Goal: Task Accomplishment & Management: Manage account settings

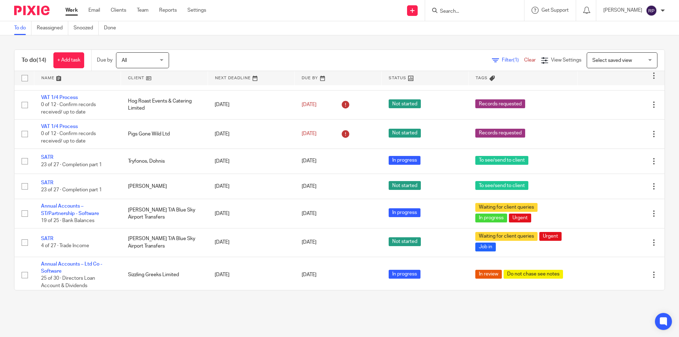
scroll to position [215, 0]
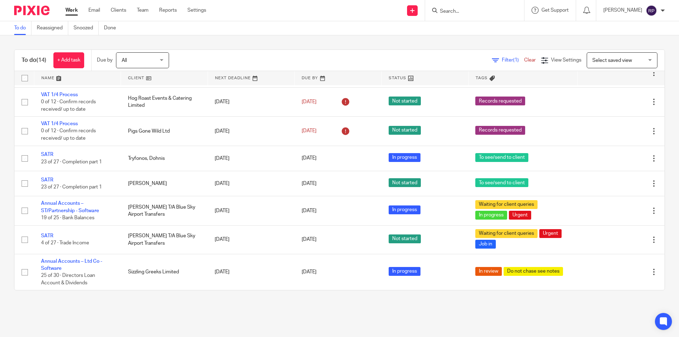
drag, startPoint x: 58, startPoint y: 207, endPoint x: 104, endPoint y: 304, distance: 106.8
click at [110, 314] on main "To do Reassigned Snoozed Done To do (14) + Add task Due by All All [DATE] [DATE…" at bounding box center [339, 168] width 679 height 337
click at [225, 46] on div "To do (14) + Add task Due by All All [DATE] [DATE] This week Next week This mon…" at bounding box center [339, 169] width 679 height 269
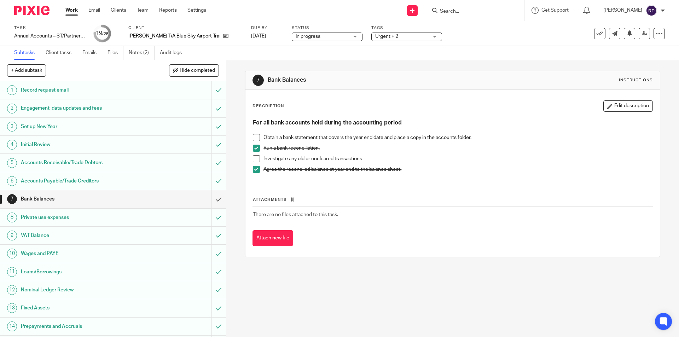
click at [130, 64] on div "+ Add subtask Hide completed Cancel + Add" at bounding box center [113, 70] width 226 height 21
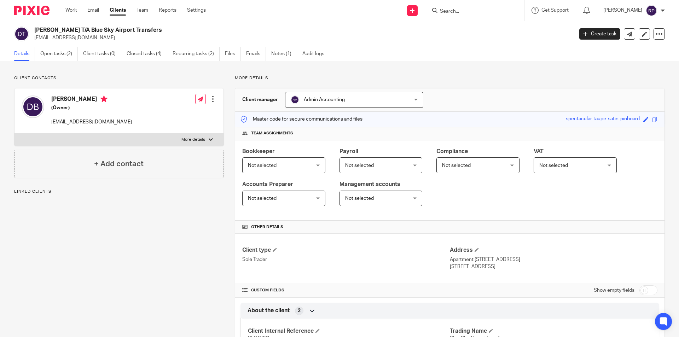
click at [179, 140] on label "More details" at bounding box center [119, 139] width 209 height 13
click at [15, 133] on input "More details" at bounding box center [14, 133] width 0 height 0
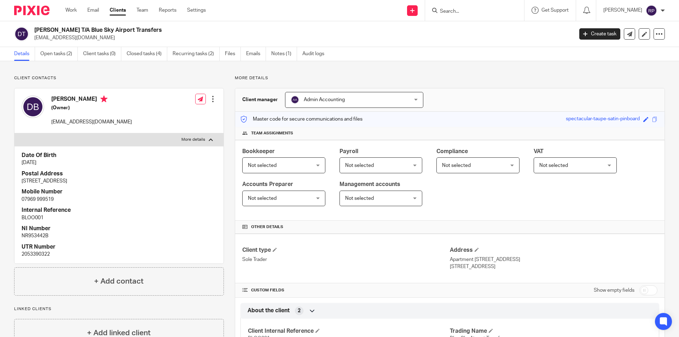
click at [171, 138] on label "More details" at bounding box center [119, 139] width 209 height 13
click at [15, 133] on input "More details" at bounding box center [14, 133] width 0 height 0
checkbox input "false"
